Goal: Task Accomplishment & Management: Manage account settings

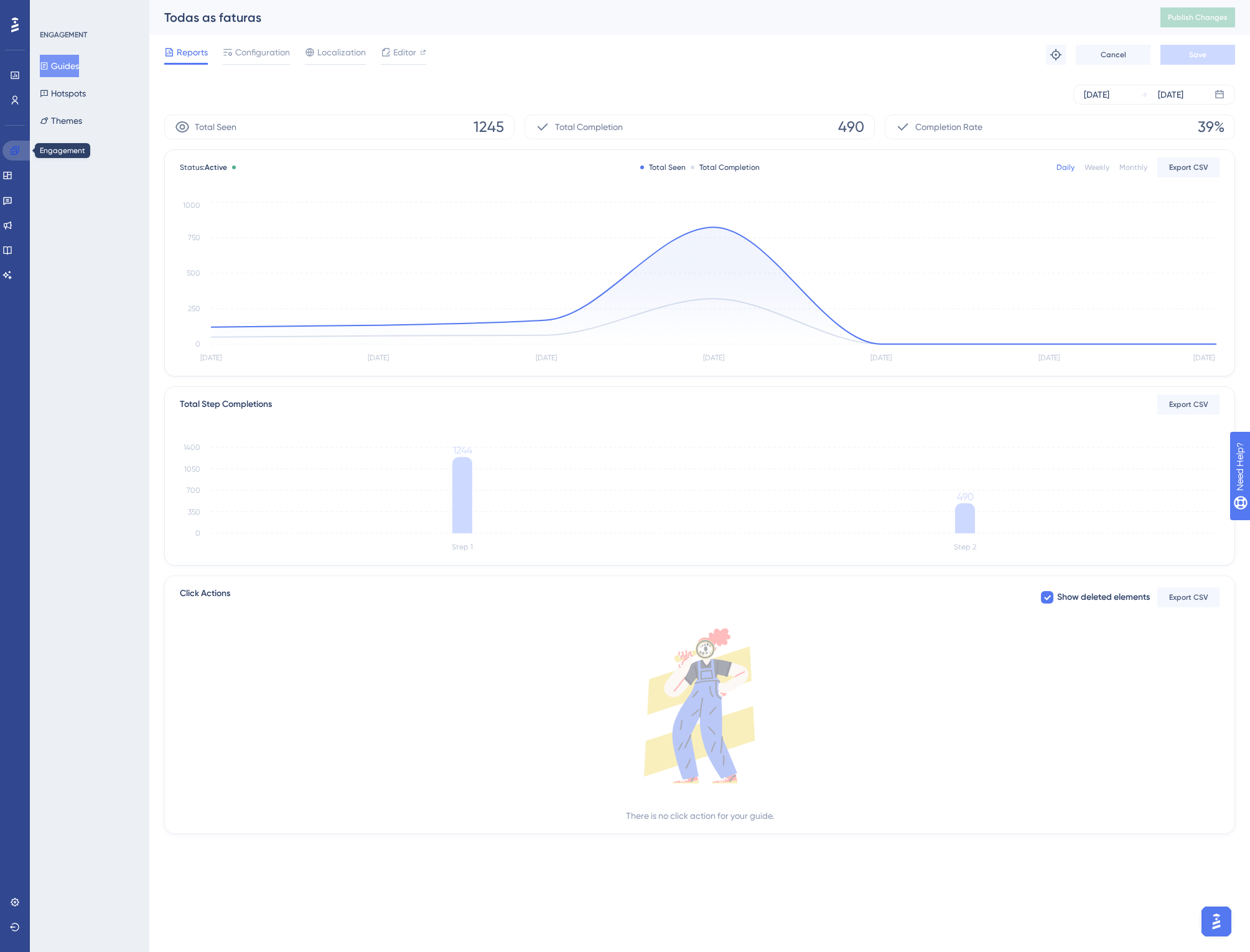
click at [16, 149] on icon at bounding box center [14, 149] width 8 height 8
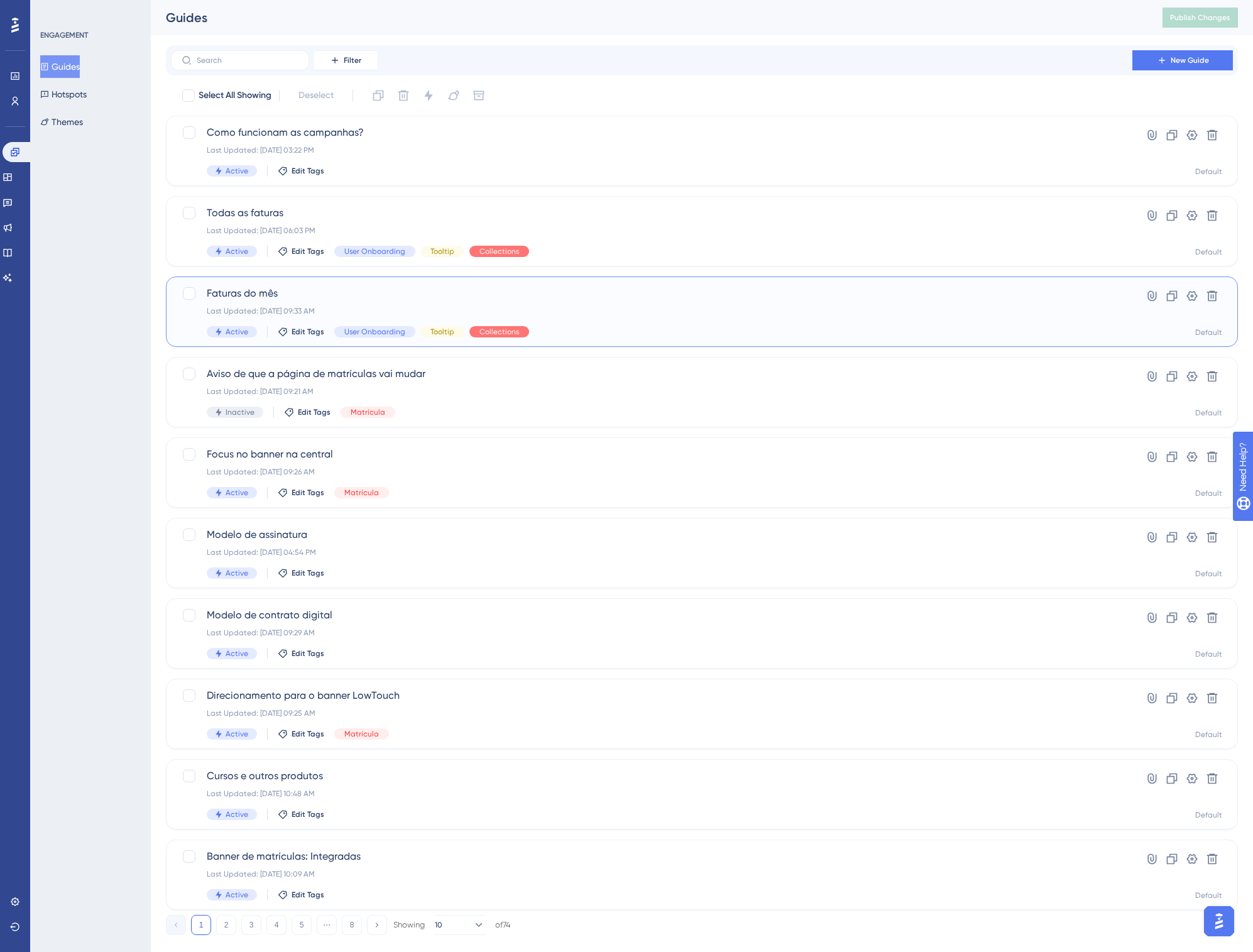
click at [318, 281] on div "Faturas do mês Last Updated: [DATE] 09:33 AM Active Edit Tags User Onboarding T…" at bounding box center [702, 311] width 1072 height 70
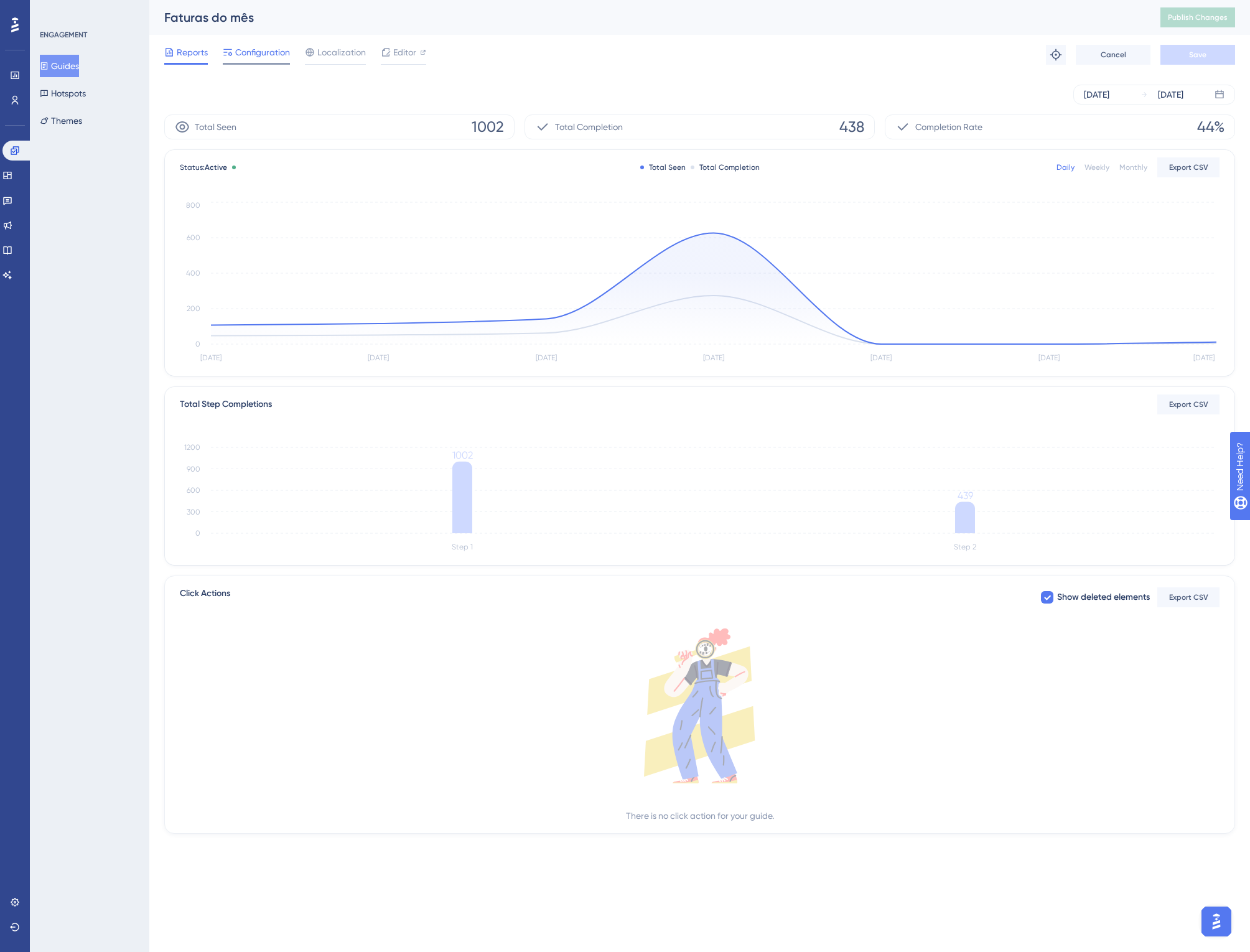
click at [270, 54] on span "Configuration" at bounding box center [263, 52] width 55 height 15
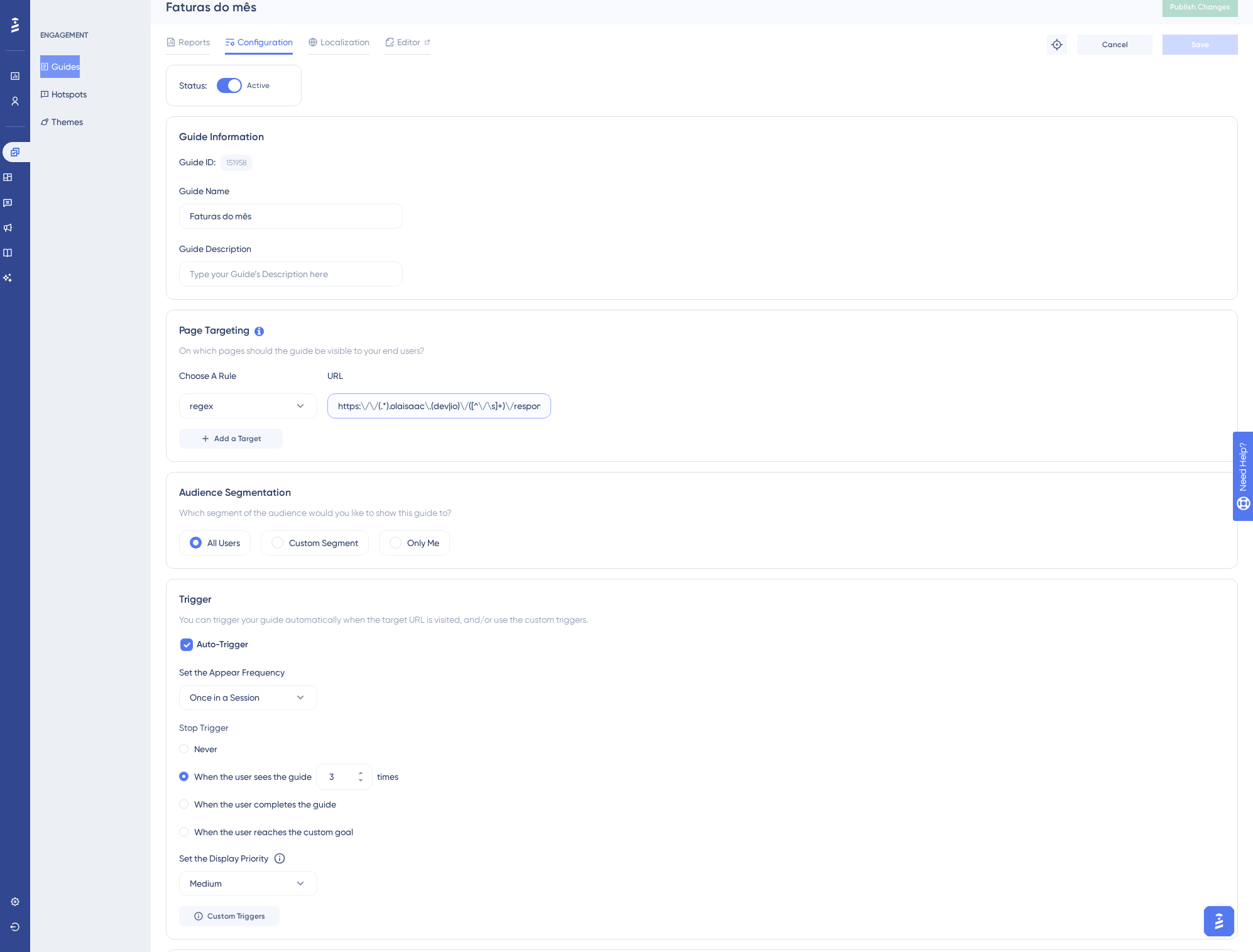
scroll to position [0, 184]
drag, startPoint x: 423, startPoint y: 401, endPoint x: 700, endPoint y: 410, distance: 277.1
click at [700, 410] on div "regex https:\/\/(.*).olaisaac\.(dev|io)\/([^\/\s]+)\/responsaveis\/([^\/\s]+)\/…" at bounding box center [702, 405] width 1046 height 25
click at [606, 434] on div "Add a Target" at bounding box center [702, 438] width 1046 height 20
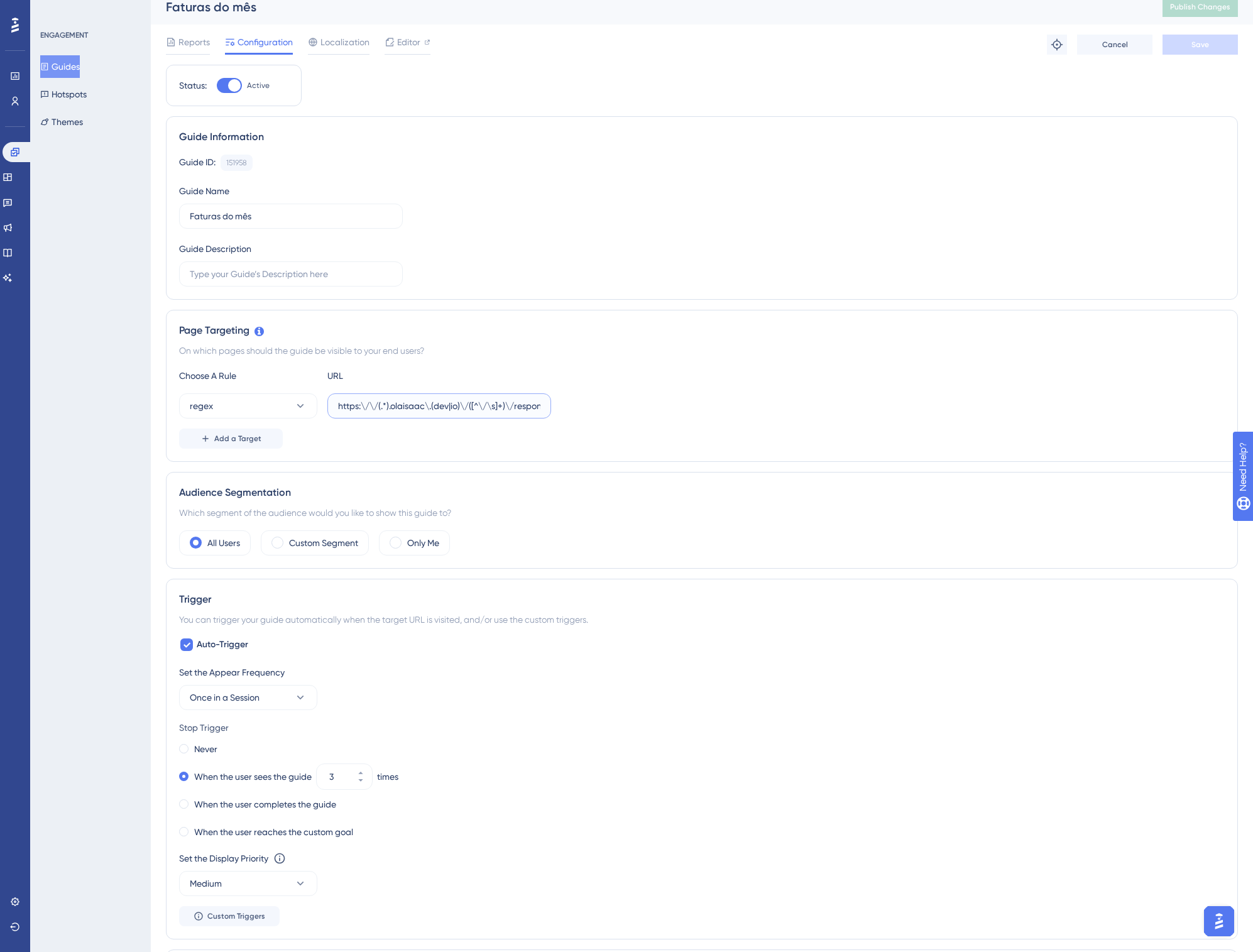
drag, startPoint x: 398, startPoint y: 402, endPoint x: 625, endPoint y: 403, distance: 227.0
click at [627, 403] on div "regex https:\/\/(.*).olaisaac\.(dev|io)\/([^\/\s]+)\/responsaveis\/([^\/\s]+)\/…" at bounding box center [702, 405] width 1046 height 25
drag, startPoint x: 453, startPoint y: 412, endPoint x: 663, endPoint y: 405, distance: 210.1
click at [663, 405] on div "regex https:\/\/(.*).olaisaac\.(dev|io)\/([^\/\s]+)\/responsaveis\/([^\/\s]+)\/…" at bounding box center [702, 405] width 1046 height 25
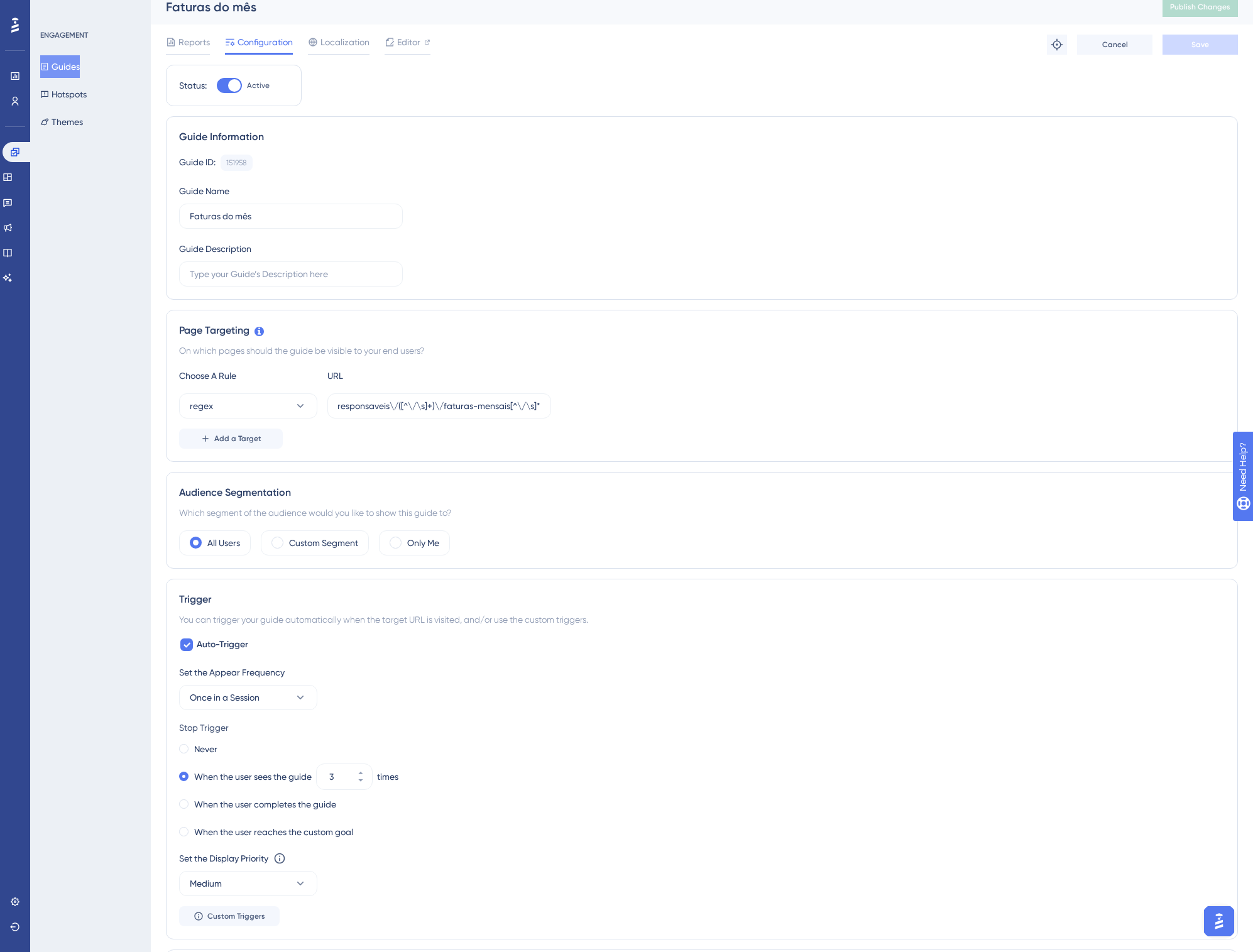
scroll to position [0, 0]
click at [186, 48] on span "Reports" at bounding box center [194, 42] width 31 height 15
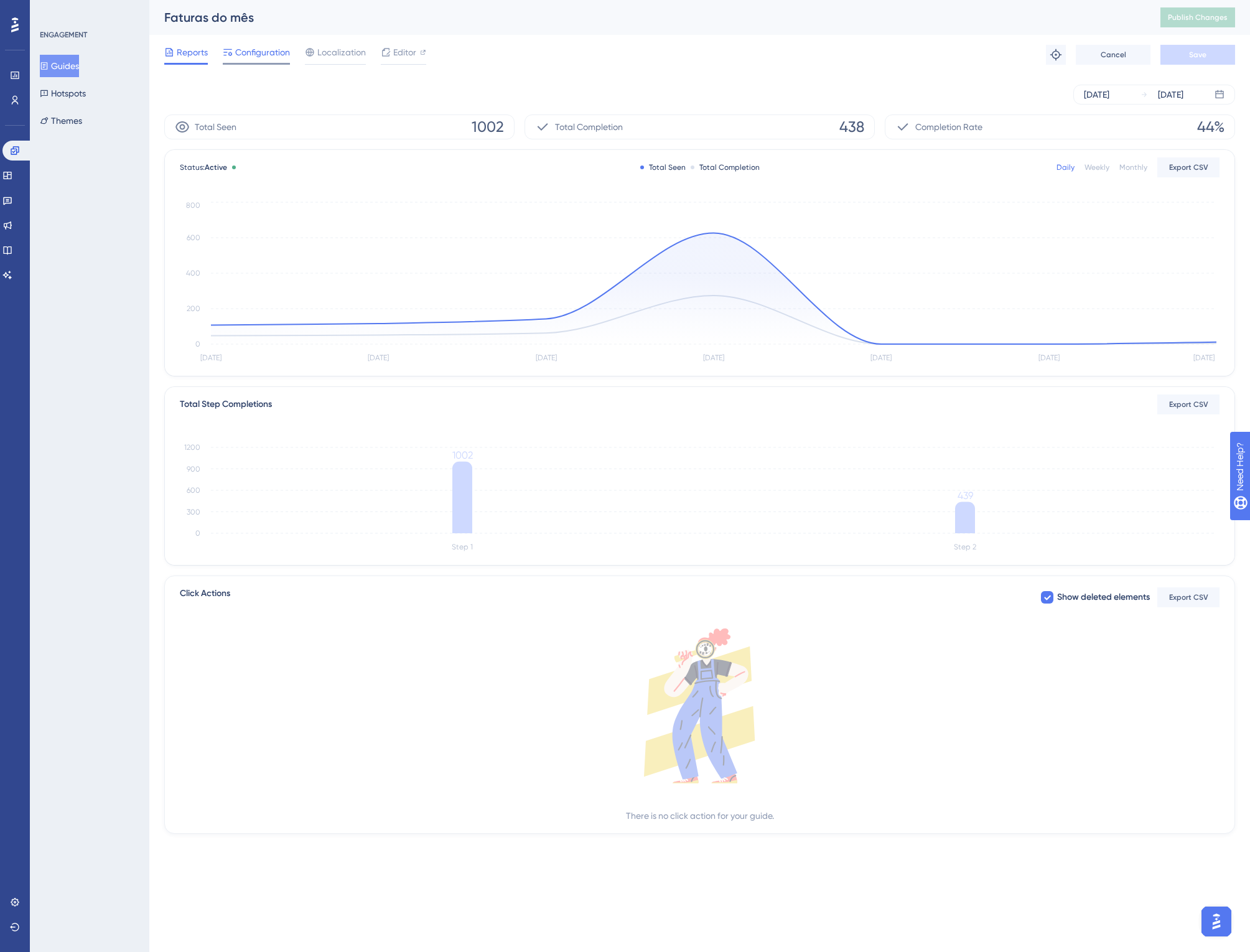
click at [248, 50] on span "Configuration" at bounding box center [263, 52] width 55 height 15
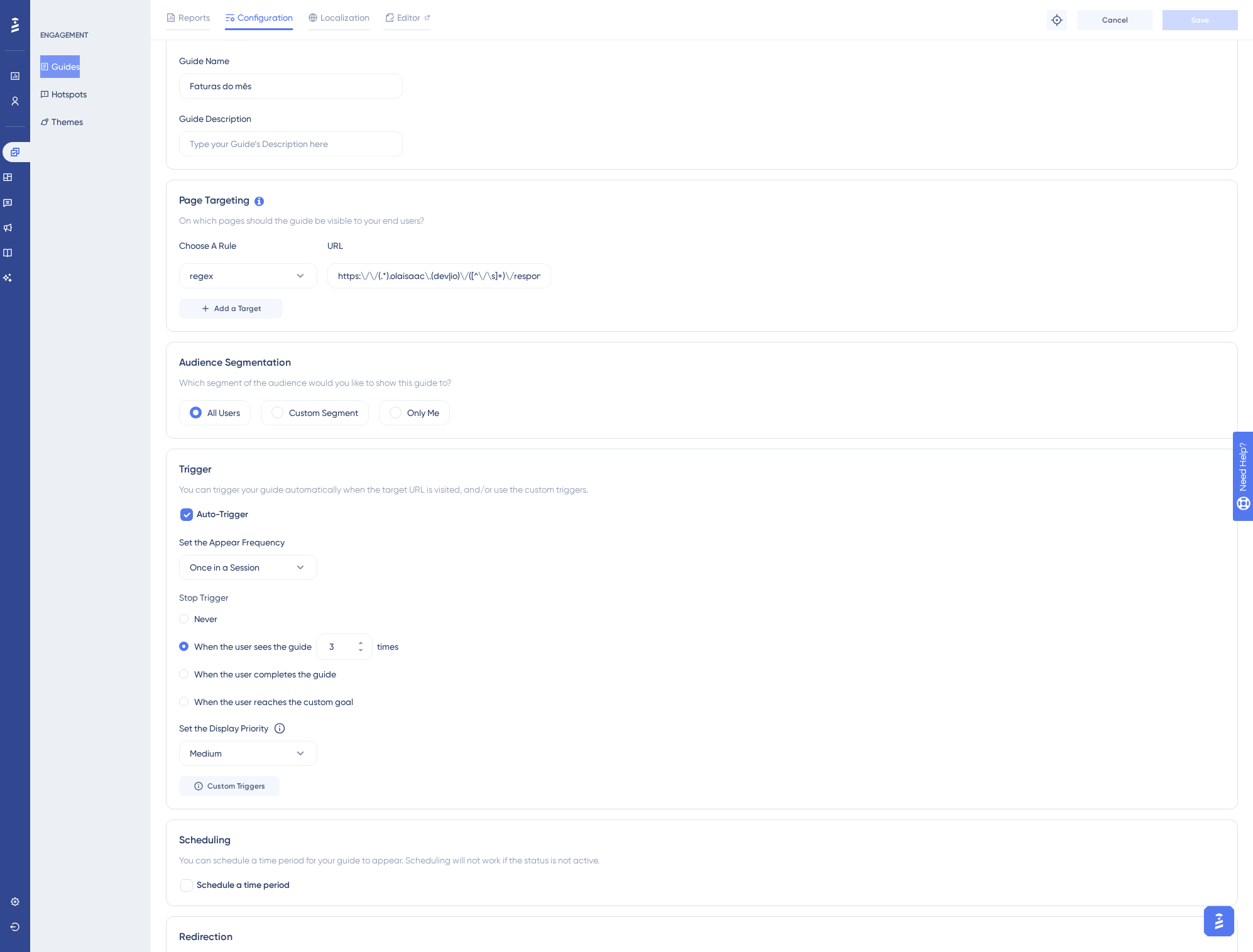
scroll to position [226, 0]
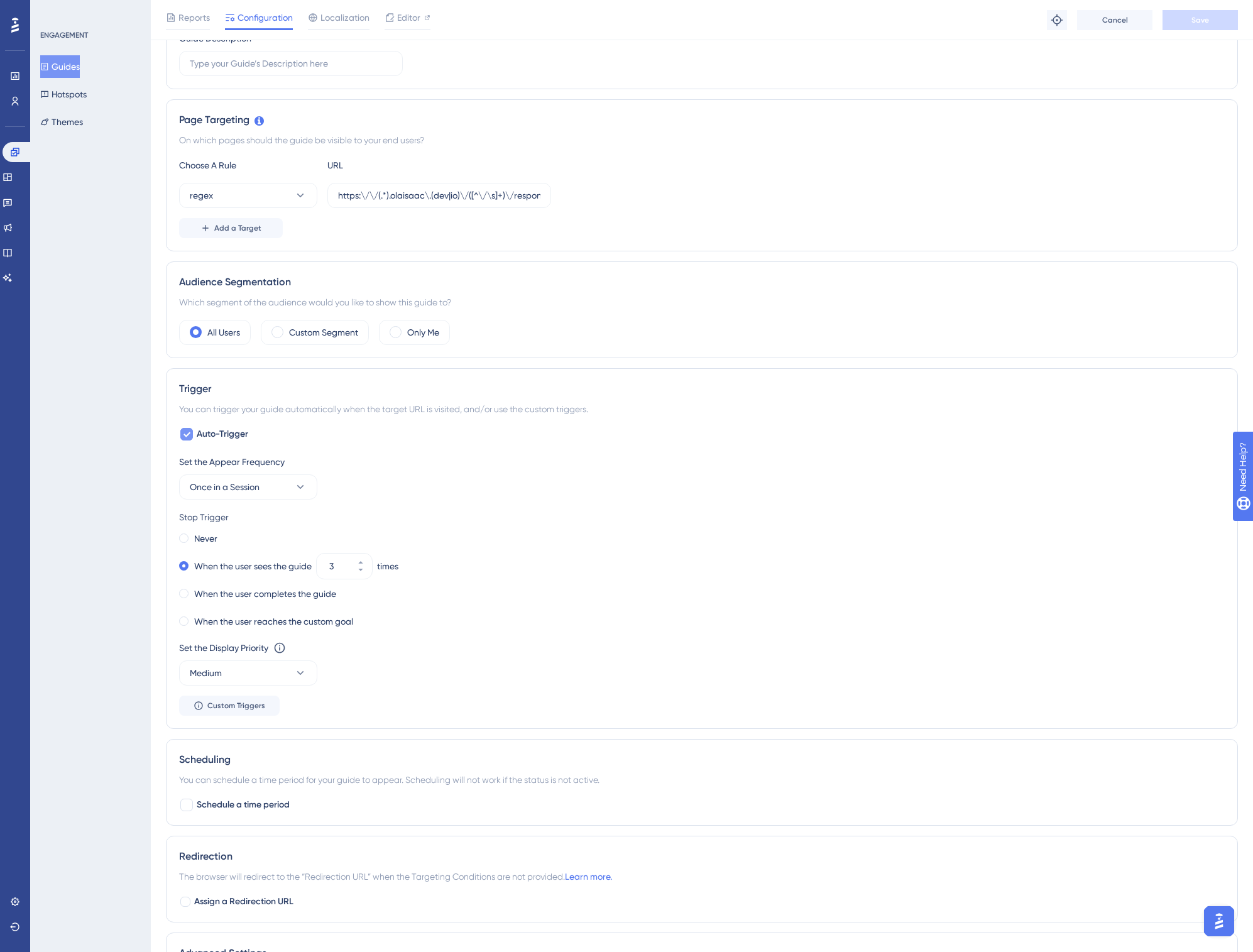
click at [246, 433] on span "Auto-Trigger" at bounding box center [222, 434] width 51 height 15
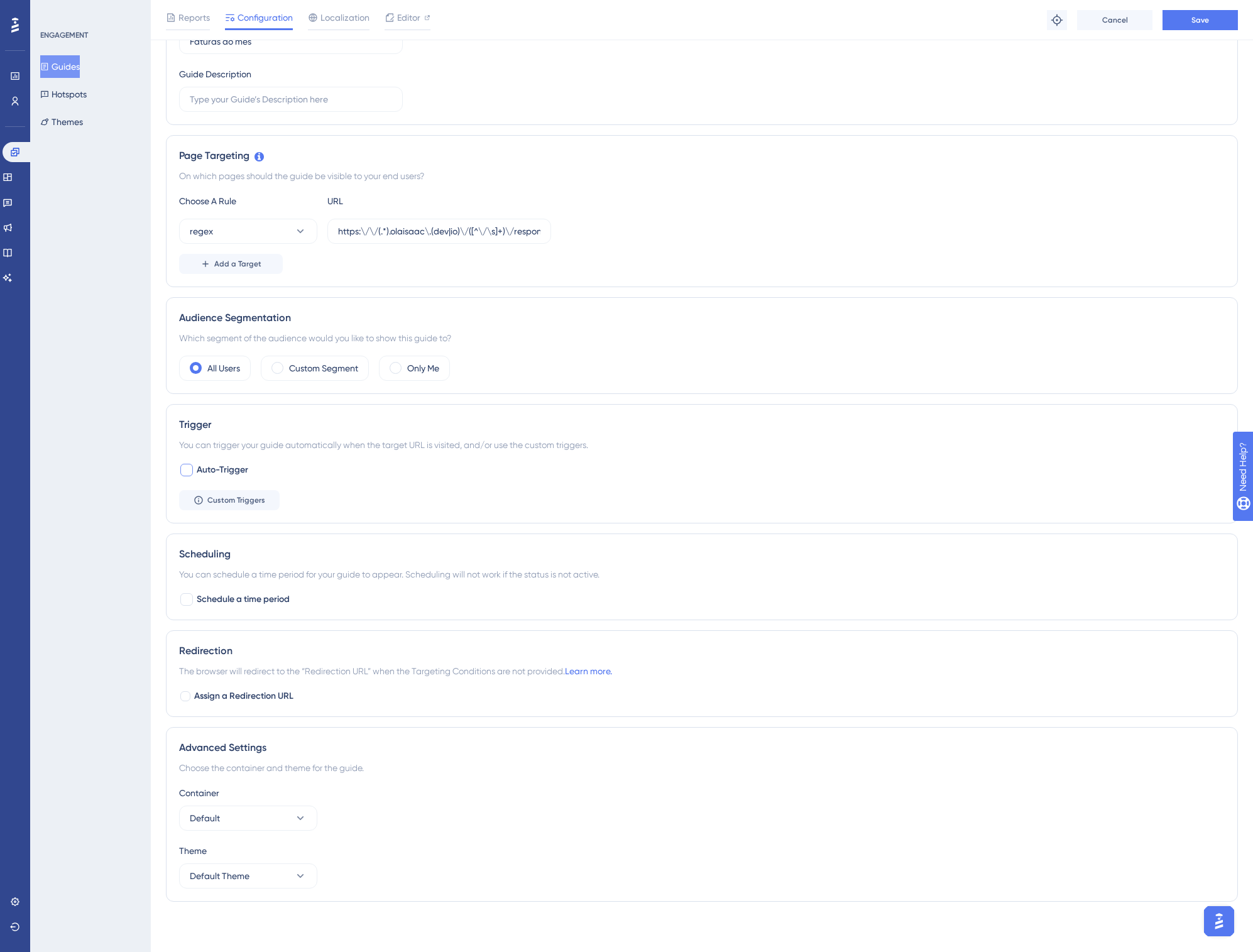
click at [231, 464] on span "Auto-Trigger" at bounding box center [222, 469] width 51 height 15
checkbox input "true"
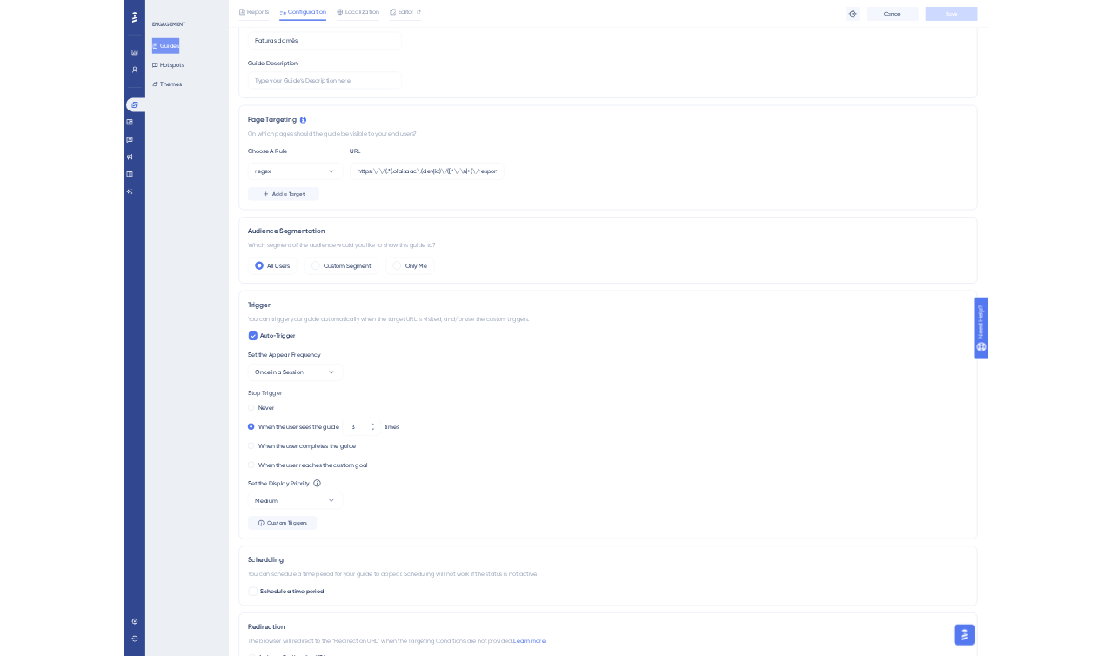
scroll to position [0, 0]
